Goal: Complete application form

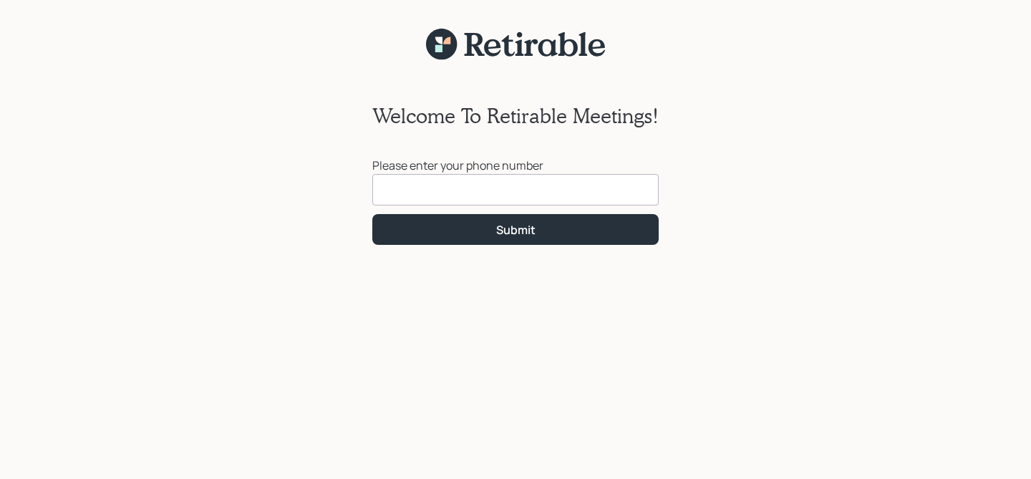
click at [488, 190] on input at bounding box center [515, 189] width 286 height 31
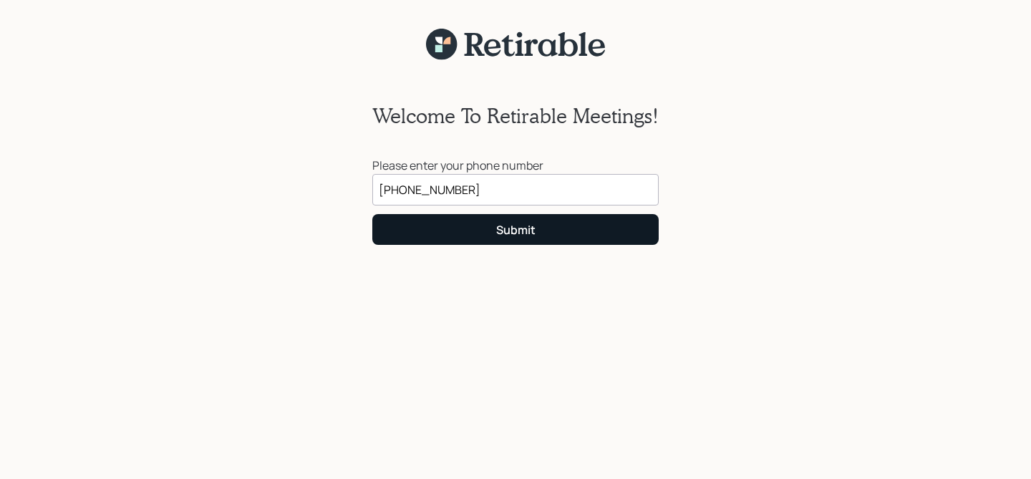
type input "[PHONE_NUMBER]"
click at [494, 229] on button "Submit" at bounding box center [515, 229] width 286 height 31
